Goal: Find contact information: Find contact information

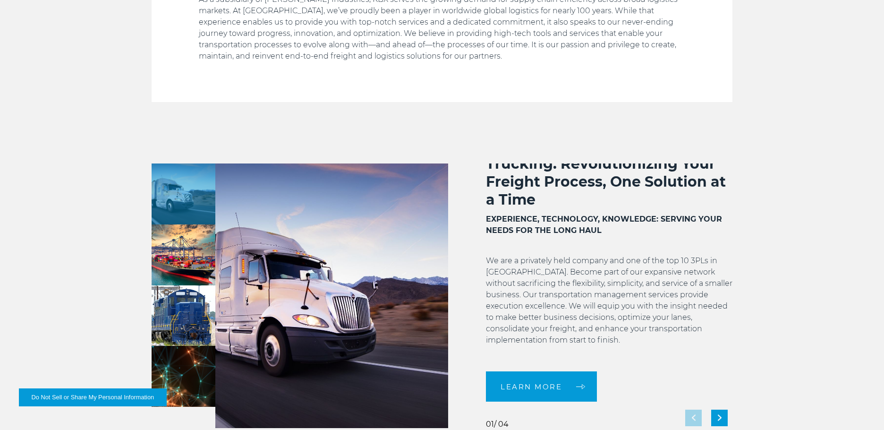
scroll to position [407, 0]
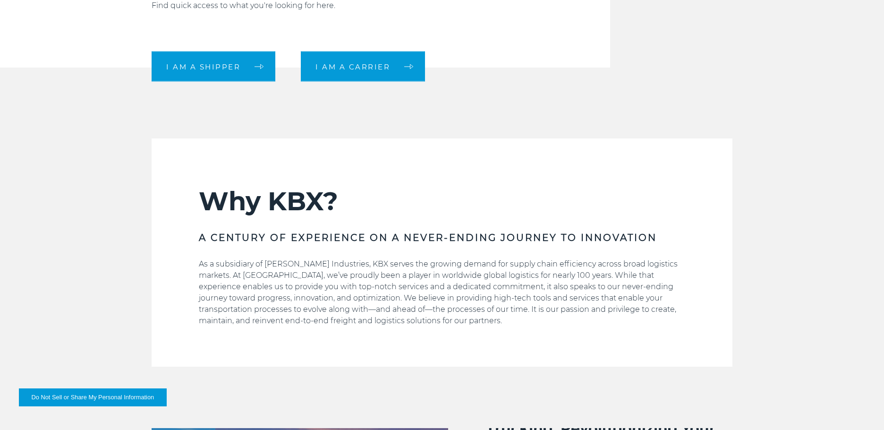
drag, startPoint x: 791, startPoint y: 317, endPoint x: 831, endPoint y: 254, distance: 73.9
click at [831, 254] on div "Why KBX? A CENTURY OF EXPERIENCE ON A NEVER-ENDING JOURNEY TO INNOVATION As a s…" at bounding box center [442, 252] width 884 height 228
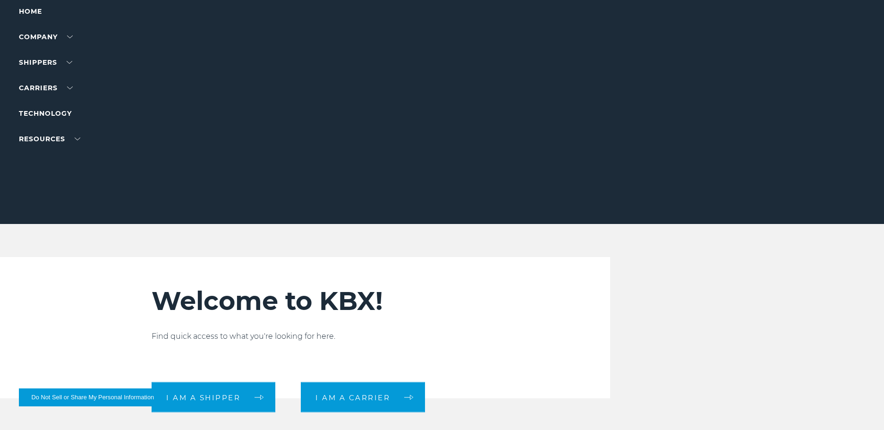
scroll to position [0, 0]
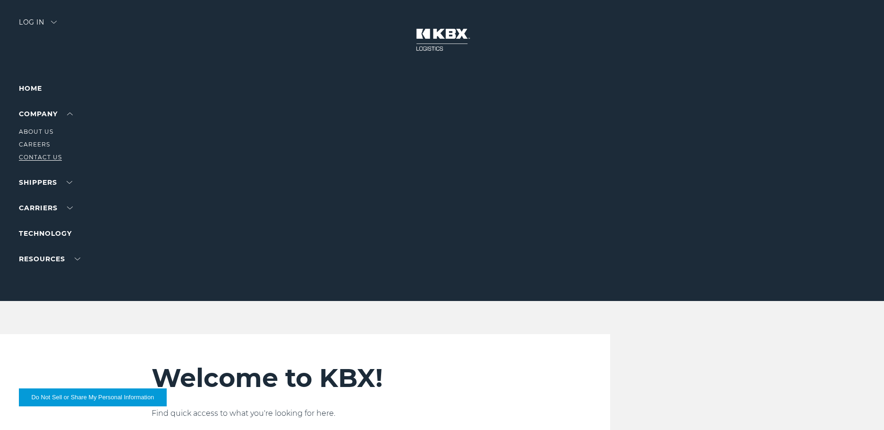
click at [49, 155] on link "Contact Us" at bounding box center [40, 156] width 43 height 7
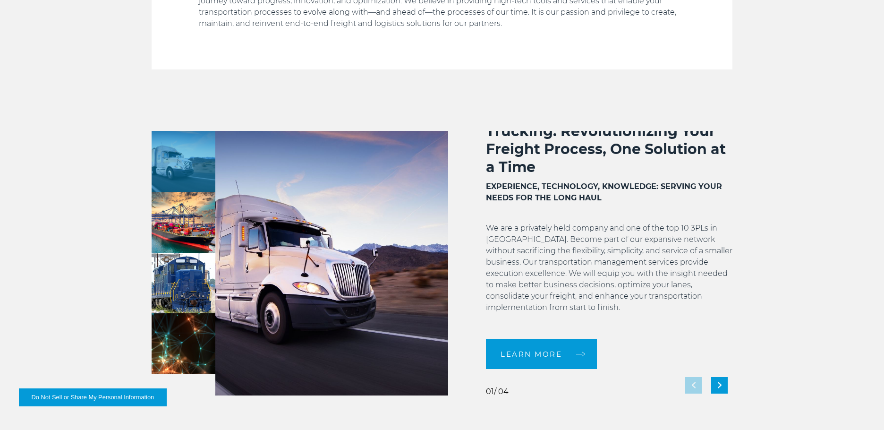
scroll to position [708, 0]
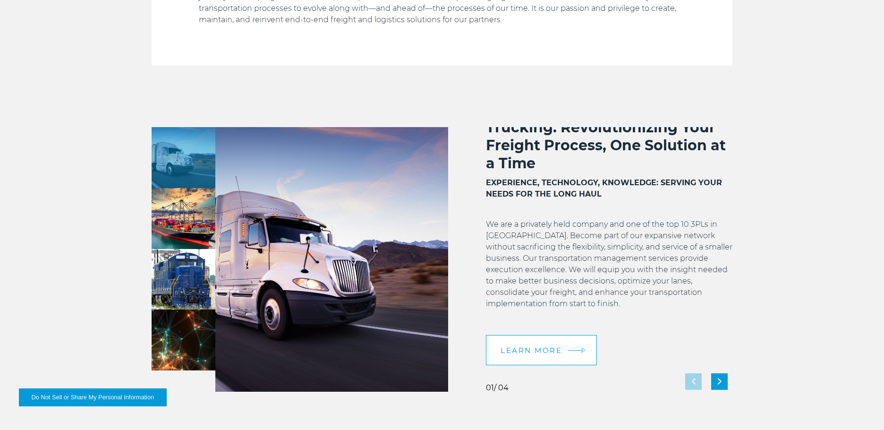
click at [536, 339] on link "LEARN MORE" at bounding box center [541, 350] width 111 height 30
